Goal: Task Accomplishment & Management: Manage account settings

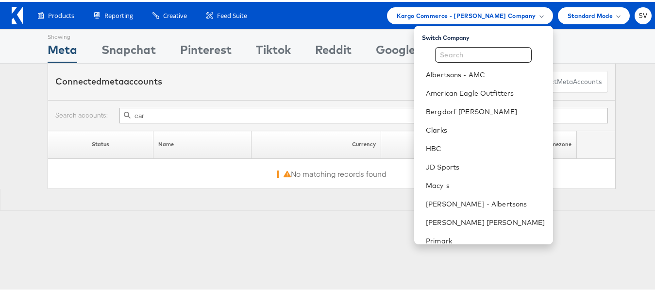
scroll to position [47, 0]
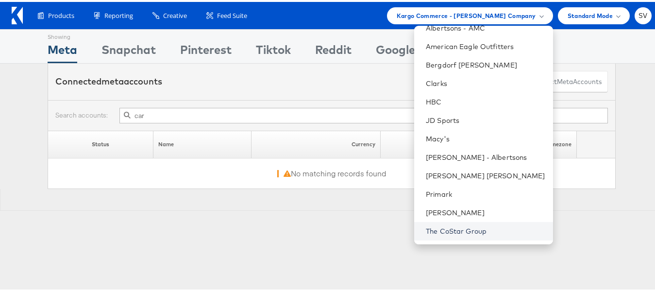
click at [475, 226] on link "The CoStar Group" at bounding box center [485, 229] width 119 height 10
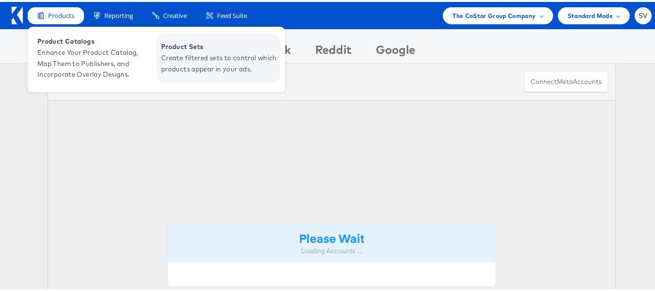
click at [176, 54] on span "Create filtered sets to control which products appear in your ads." at bounding box center [219, 62] width 117 height 22
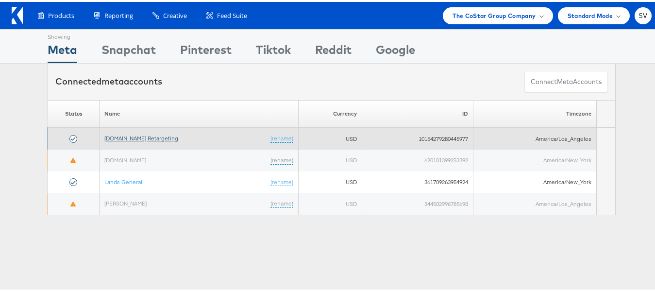
click at [169, 136] on link "[DOMAIN_NAME] Retargeting" at bounding box center [141, 136] width 74 height 7
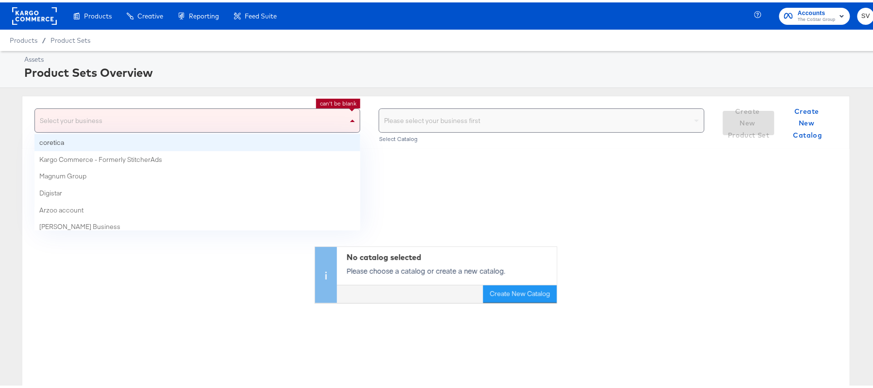
click at [268, 114] on div "Select your business" at bounding box center [197, 117] width 325 height 23
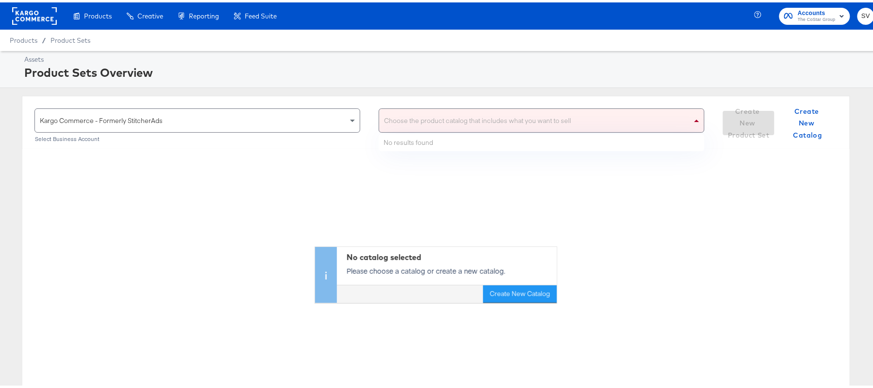
click at [454, 120] on div "Choose the product catalog that includes what you want to sell" at bounding box center [541, 117] width 325 height 23
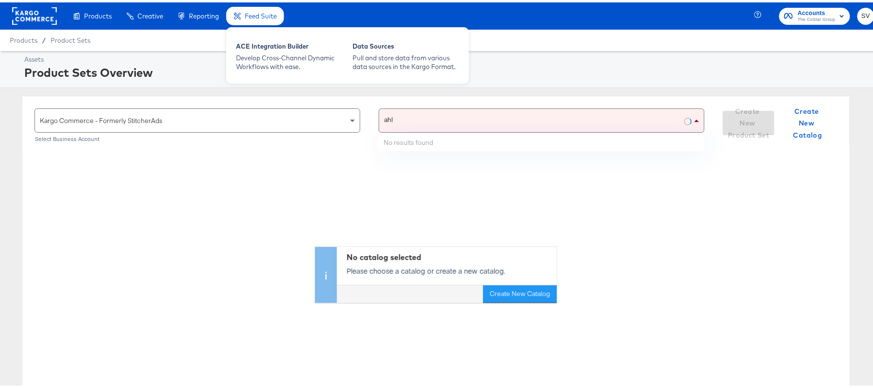
type input "ahl"
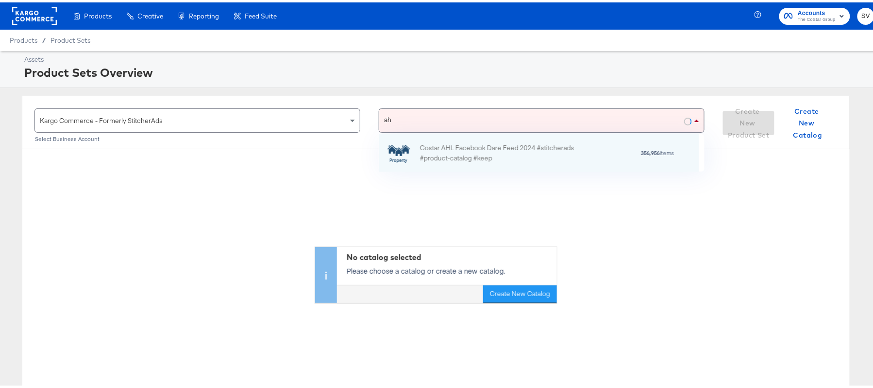
scroll to position [12, 12]
type input "ahl"
click at [509, 145] on div "Costar AHL Facebook Dare Feed 2024 #stitcherads #product-catalog #keep" at bounding box center [505, 150] width 170 height 20
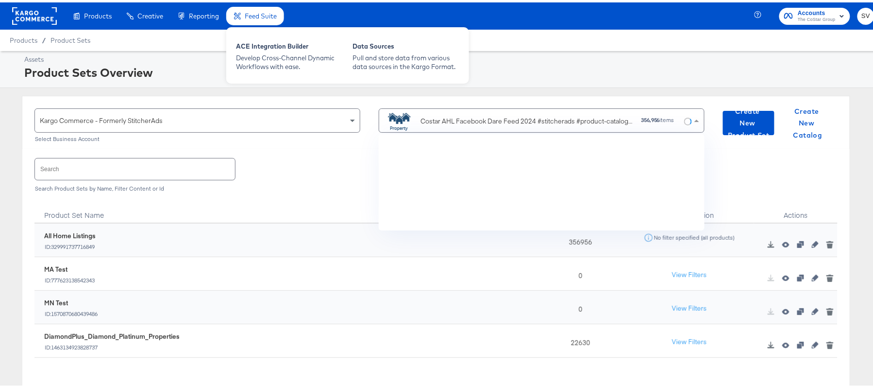
scroll to position [2085, 0]
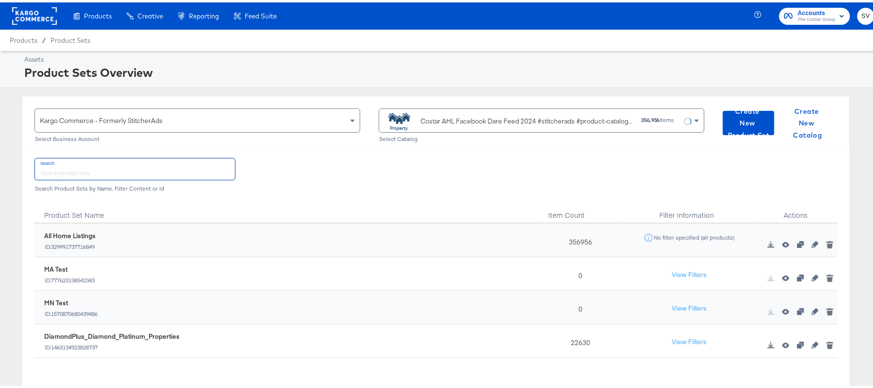
click at [166, 171] on input "text" at bounding box center [135, 166] width 200 height 21
paste input "DiamondPlus_Diamond_Platinum_Properties"
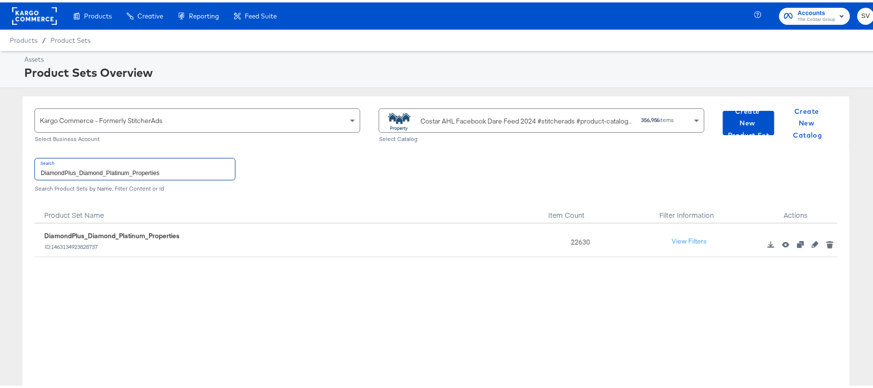
type input "DiamondPlus_Diamond_Platinum_Properties"
click at [572, 240] on div "22630" at bounding box center [579, 238] width 84 height 34
copy div "22630"
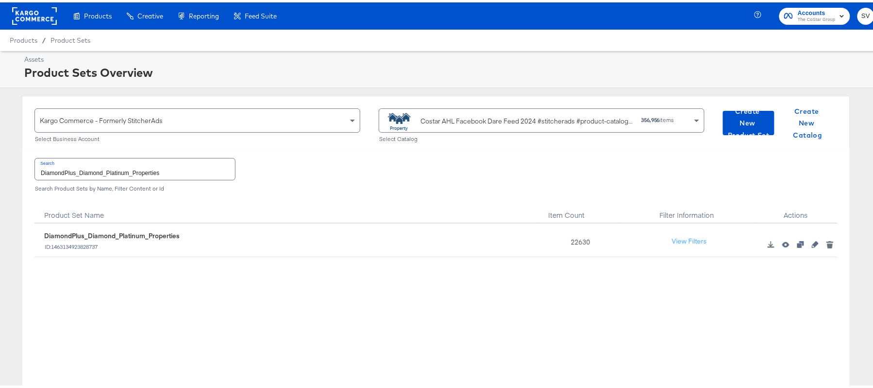
click at [452, 123] on div "Costar AHL Facebook Dare Feed 2024 #stitcherads #product-catalog #keep" at bounding box center [527, 119] width 213 height 10
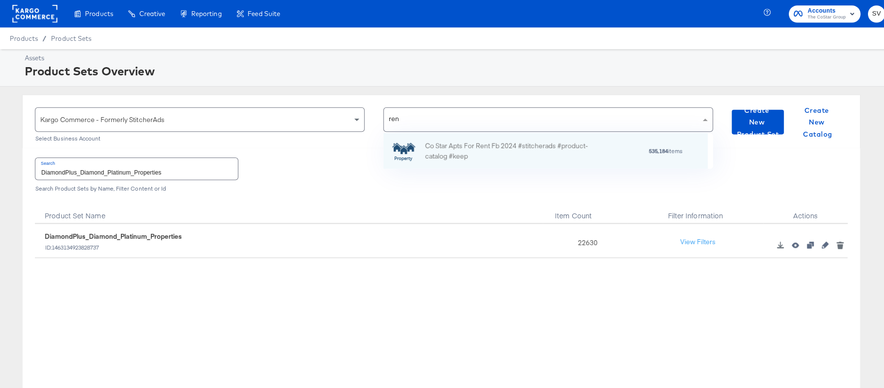
scroll to position [12, 12]
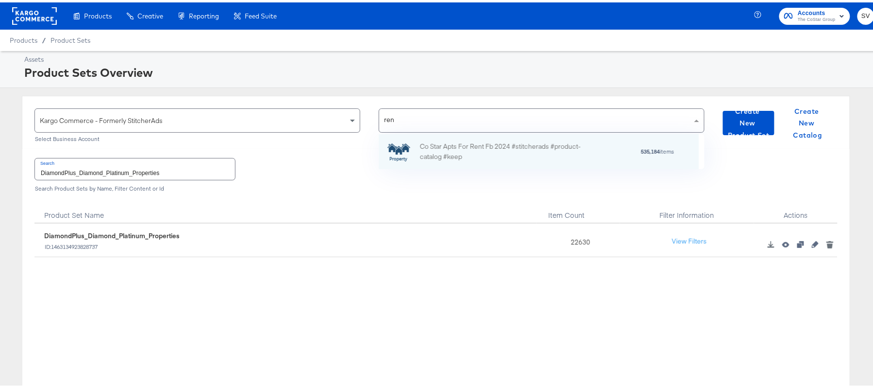
type input "rent"
click at [472, 151] on div "Co Star Apts For Rent Fb 2024 #stitcherads #product-catalog #keep" at bounding box center [505, 149] width 170 height 20
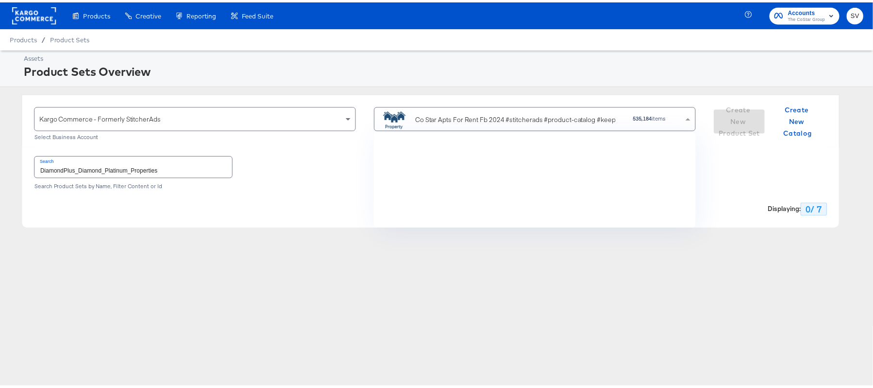
scroll to position [2048, 0]
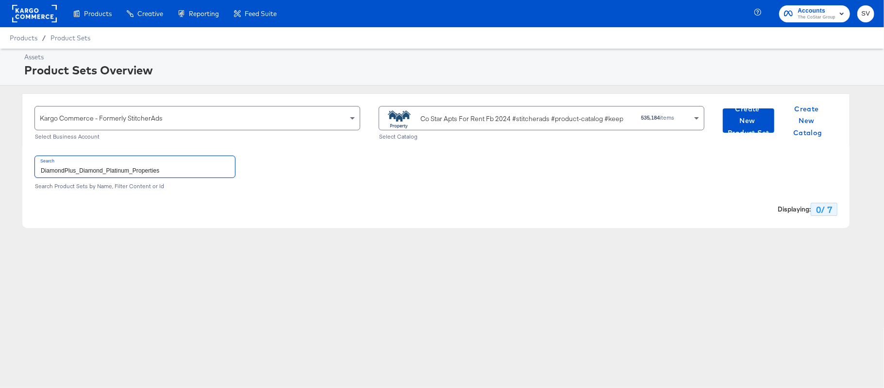
click at [153, 166] on input "DiamondPlus_Diamond_Platinum_Properties" at bounding box center [135, 166] width 200 height 21
paste input "ForRent.com_Diamond & Platinum"
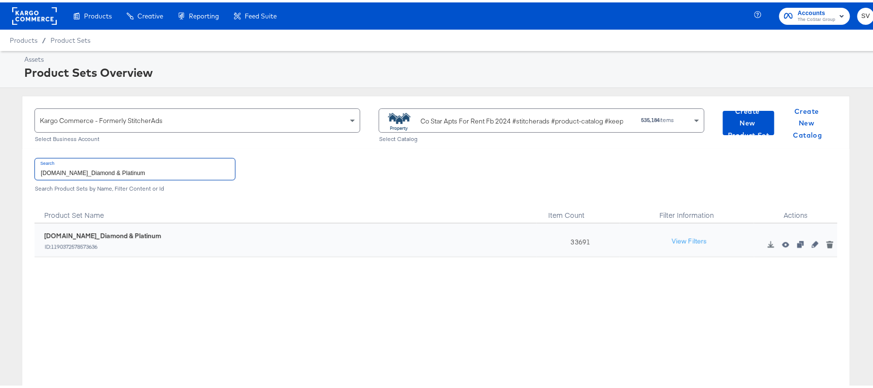
type input "ForRent.com_Diamond & Platinum"
click at [566, 238] on div "33691" at bounding box center [579, 238] width 84 height 34
copy div "33691"
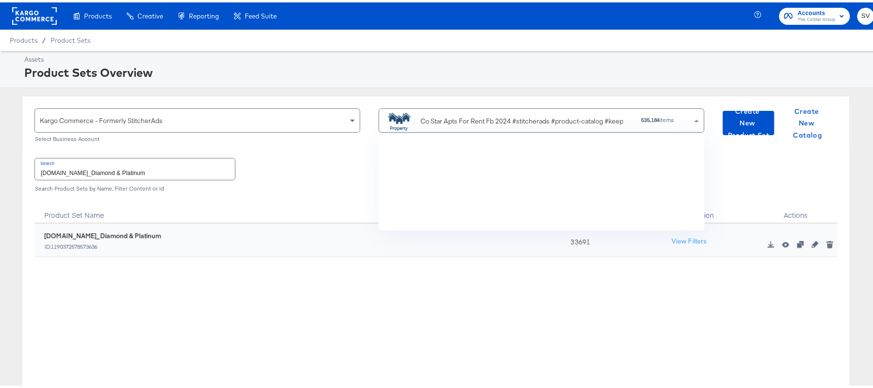
click at [450, 121] on div "Co Star Apts For Rent Fb 2024 #stitcherads #product-catalog #keep" at bounding box center [522, 119] width 203 height 10
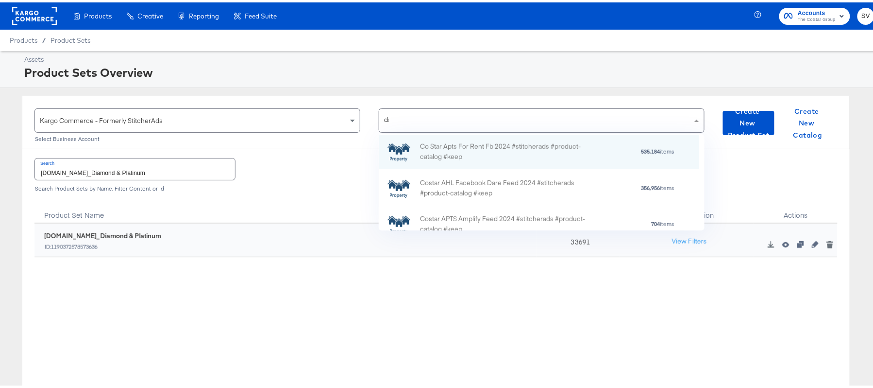
scroll to position [0, 0]
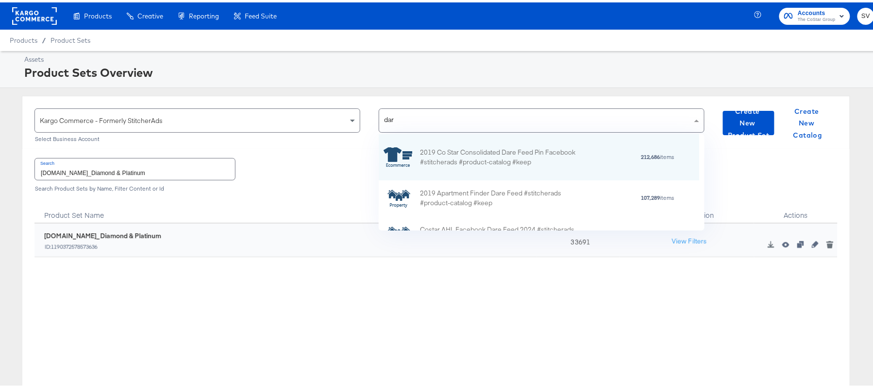
type input "dare"
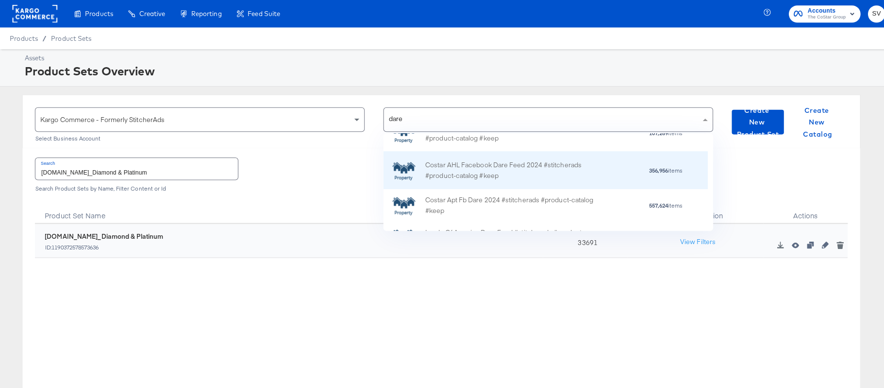
scroll to position [66, 0]
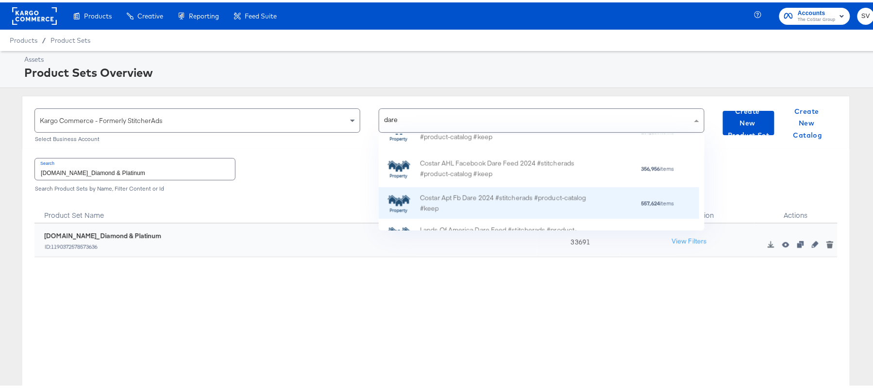
click at [508, 199] on div "Costar Apt Fb Dare 2024 #stitcherads #product-catalog #keep" at bounding box center [505, 200] width 170 height 20
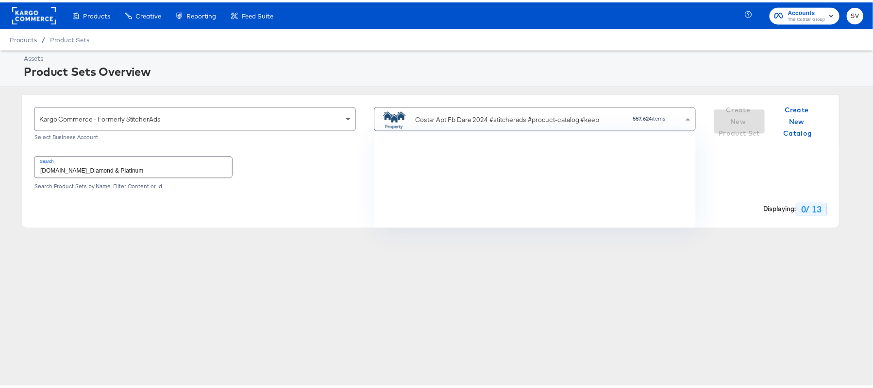
scroll to position [85, 315]
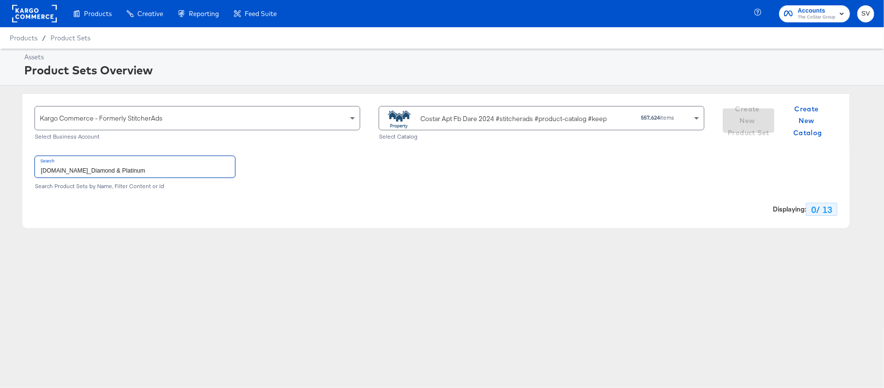
click at [182, 172] on input "ForRent.com_Diamond & Platinum" at bounding box center [135, 166] width 200 height 21
paste input "DARECatalog_Apts_AllPlatinum_AllDiamond"
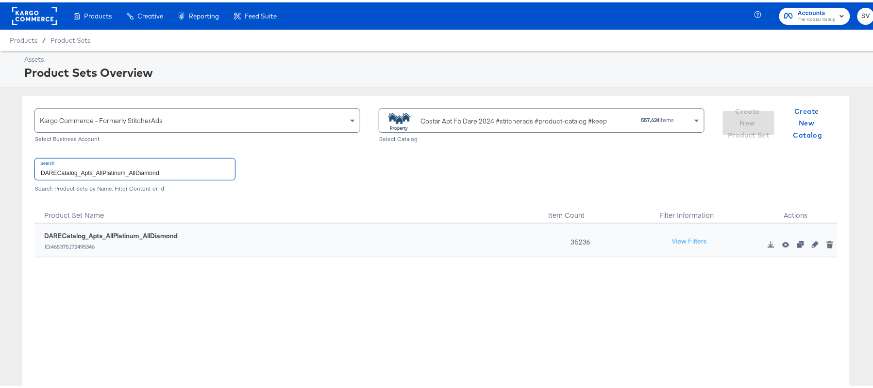
type input "DARECatalog_Apts_AllPlatinum_AllDiamond"
click at [570, 237] on div "35236" at bounding box center [579, 238] width 84 height 34
copy div "35236"
click at [569, 236] on div "35236" at bounding box center [579, 238] width 84 height 34
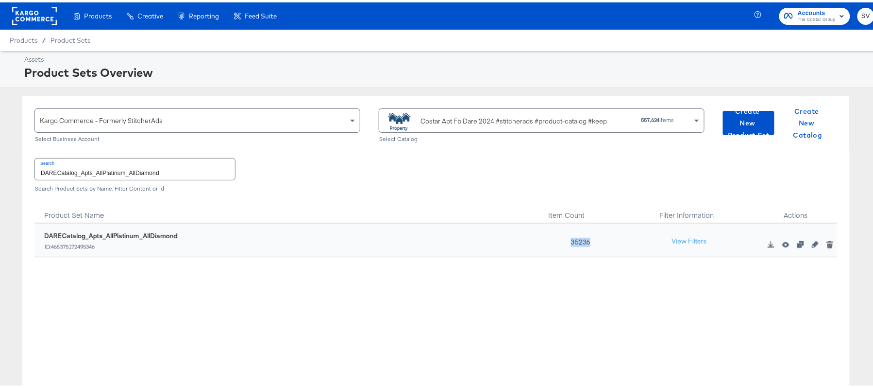
click at [569, 236] on div "35236" at bounding box center [579, 238] width 84 height 34
copy div "35236"
click at [486, 115] on div "Costar Apt Fb Dare 2024 #stitcherads #product-catalog #keep" at bounding box center [514, 119] width 187 height 10
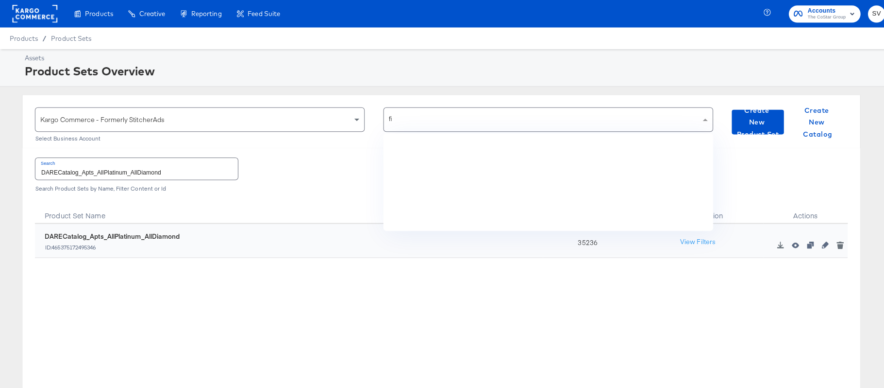
scroll to position [59, 309]
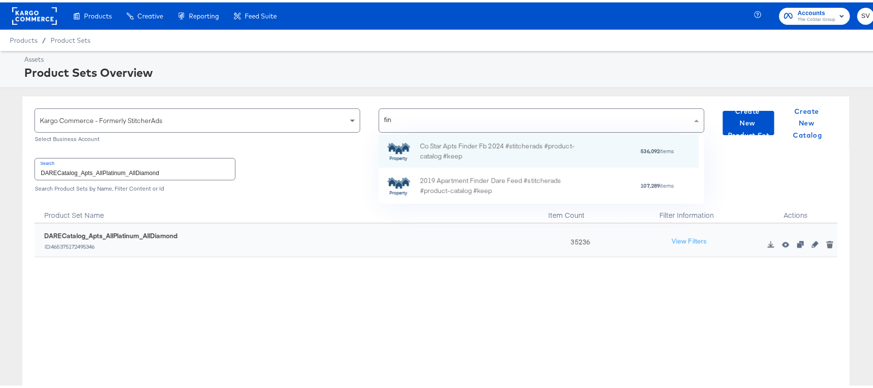
type input "find"
click at [470, 140] on div "Co Star Apts Finder Fb 2024 #stitcherads #product-catalog #keep" at bounding box center [505, 148] width 170 height 20
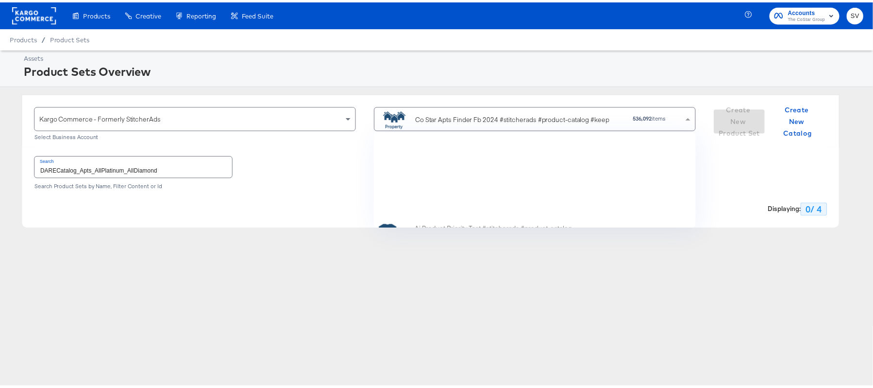
scroll to position [11, 12]
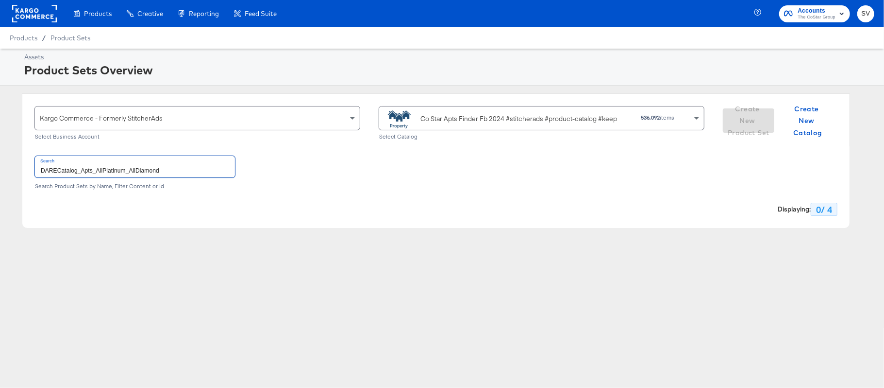
click at [148, 162] on input "DARECatalog_Apts_AllPlatinum_AllDiamond" at bounding box center [135, 166] width 200 height 21
paste input "ApartmentFinder_2024_Diamond & Platinum"
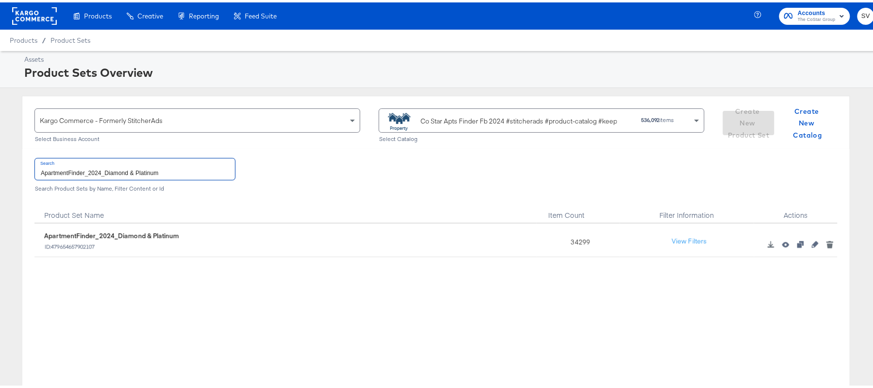
type input "ApartmentFinder_2024_Diamond & Platinum"
click at [574, 238] on div "34299" at bounding box center [579, 238] width 84 height 34
copy div "34299"
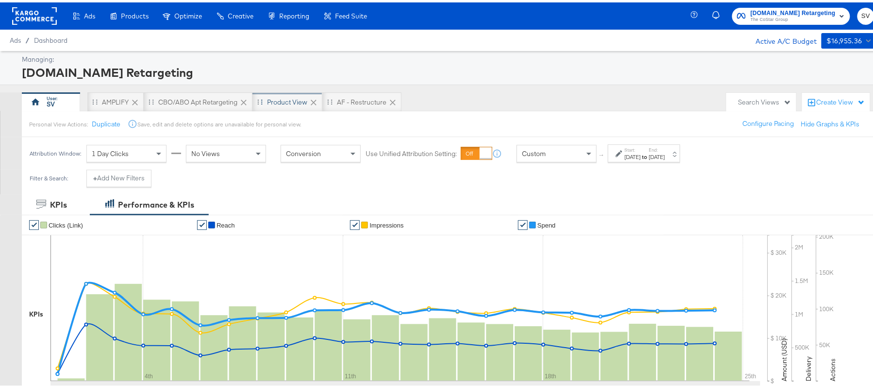
click at [297, 92] on div "Product View" at bounding box center [288, 99] width 70 height 19
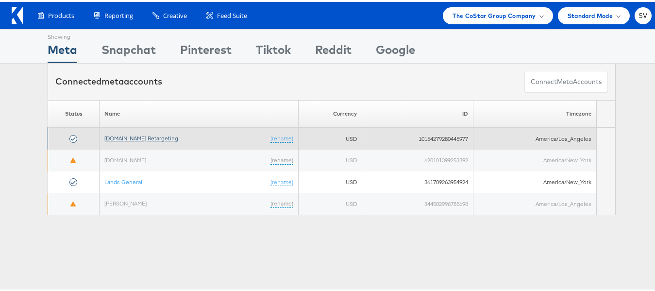
click at [137, 140] on link "[DOMAIN_NAME] Retargeting" at bounding box center [141, 136] width 74 height 7
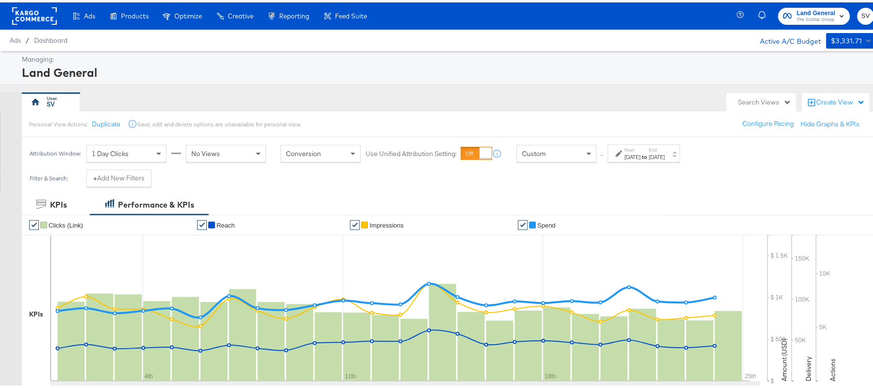
click at [818, 8] on span "Land General" at bounding box center [816, 11] width 39 height 10
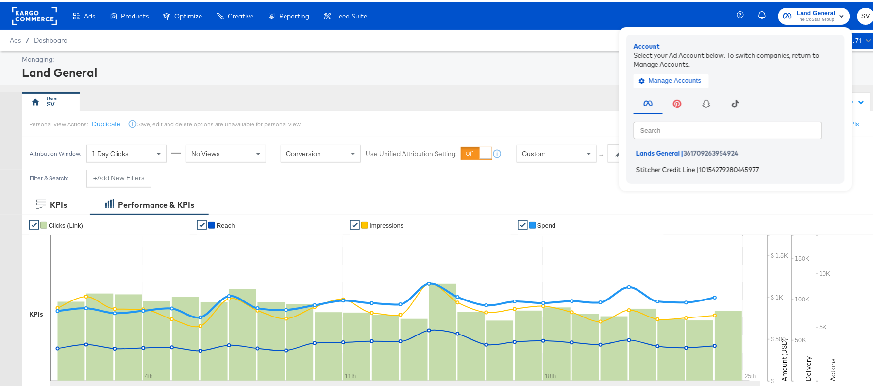
click at [670, 163] on span "Stitcher Credit Line" at bounding box center [665, 167] width 59 height 8
